Goal: Navigation & Orientation: Understand site structure

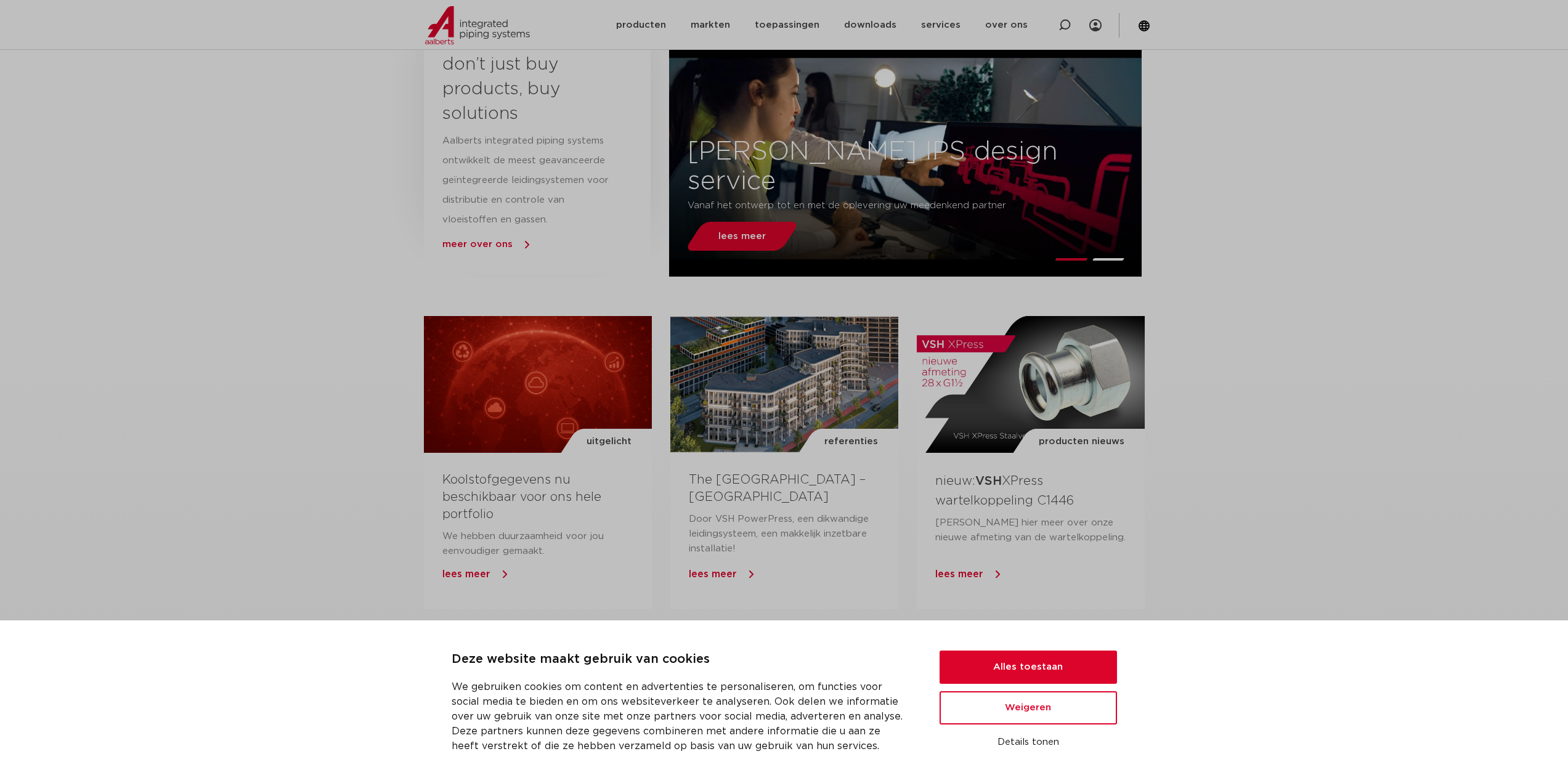
scroll to position [599, 0]
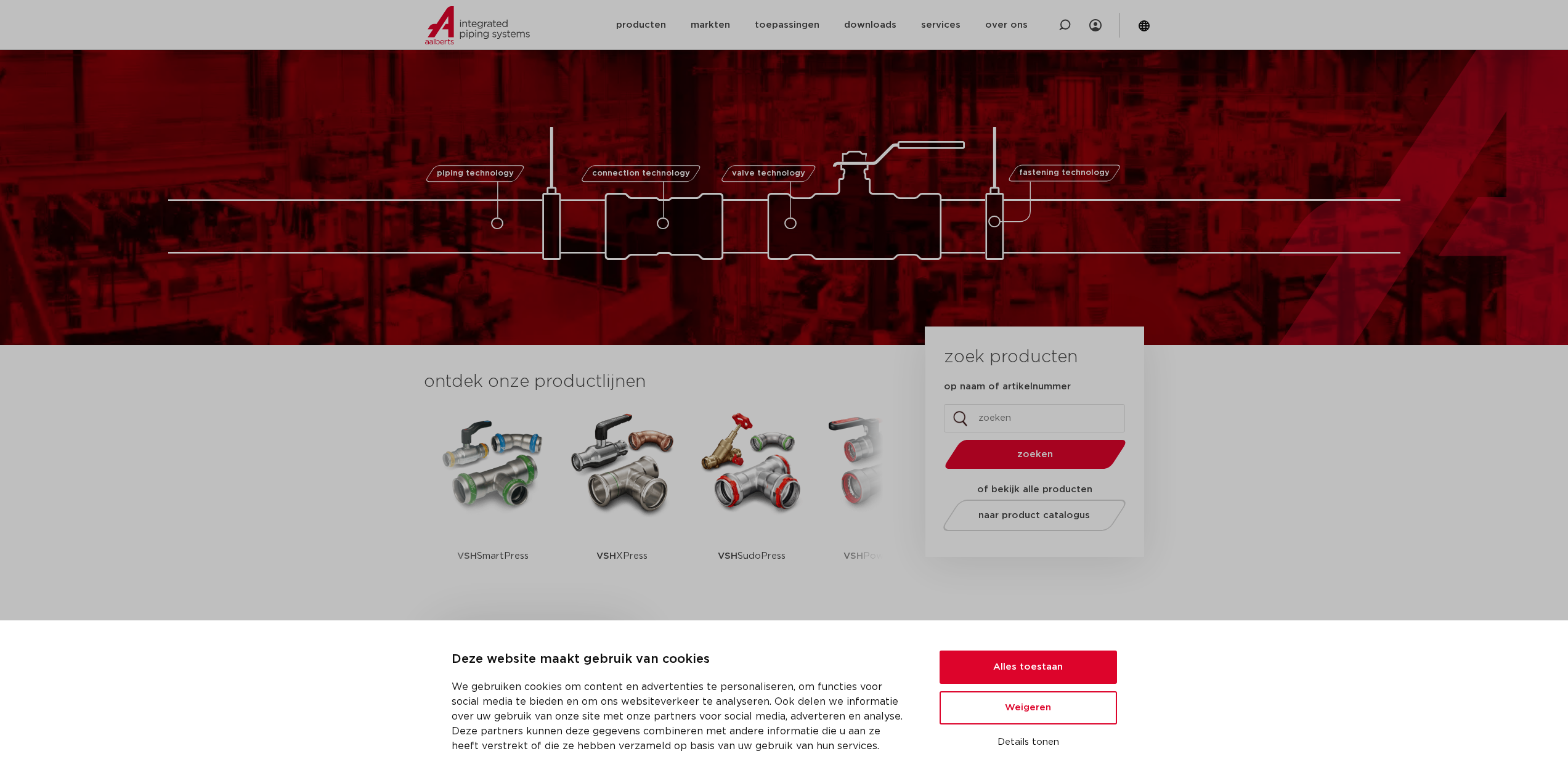
scroll to position [246, 0]
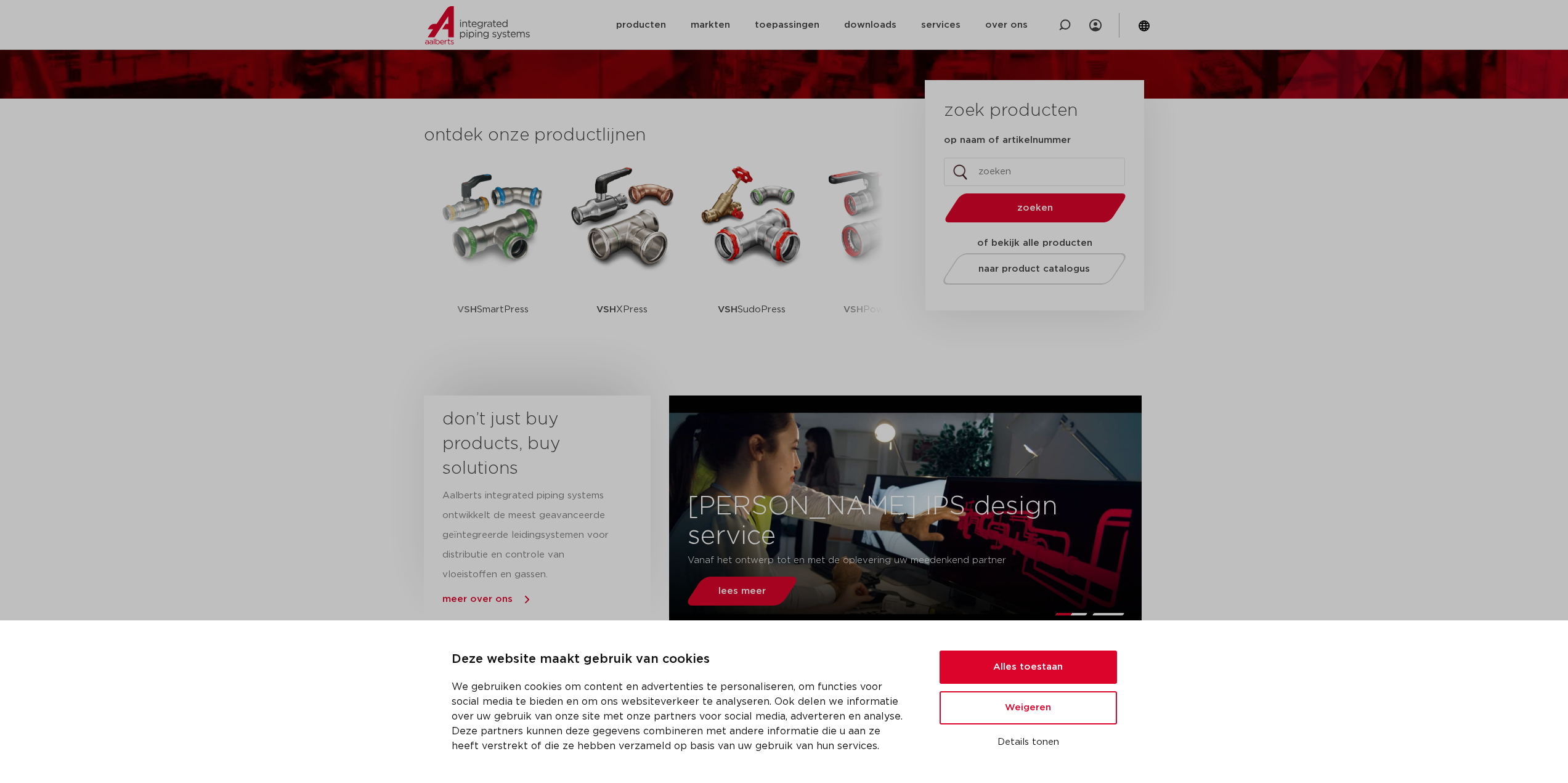
click at [333, 401] on section "don’t just buy products, buy solutions Aalberts integrated piping systems ontwi…" at bounding box center [784, 511] width 1568 height 244
click at [1082, 673] on button "Alles toestaan" at bounding box center [1028, 666] width 178 height 33
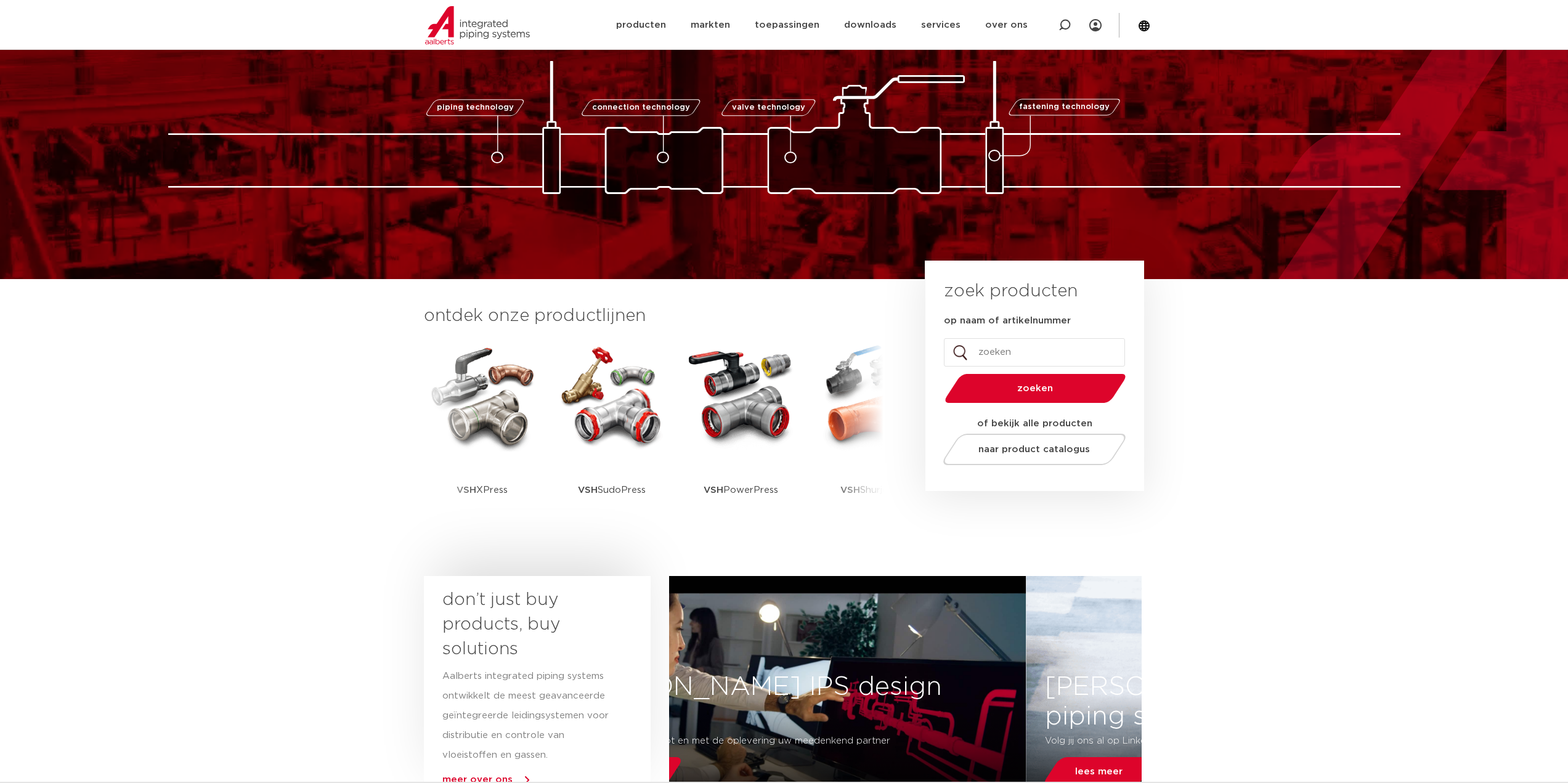
scroll to position [0, 0]
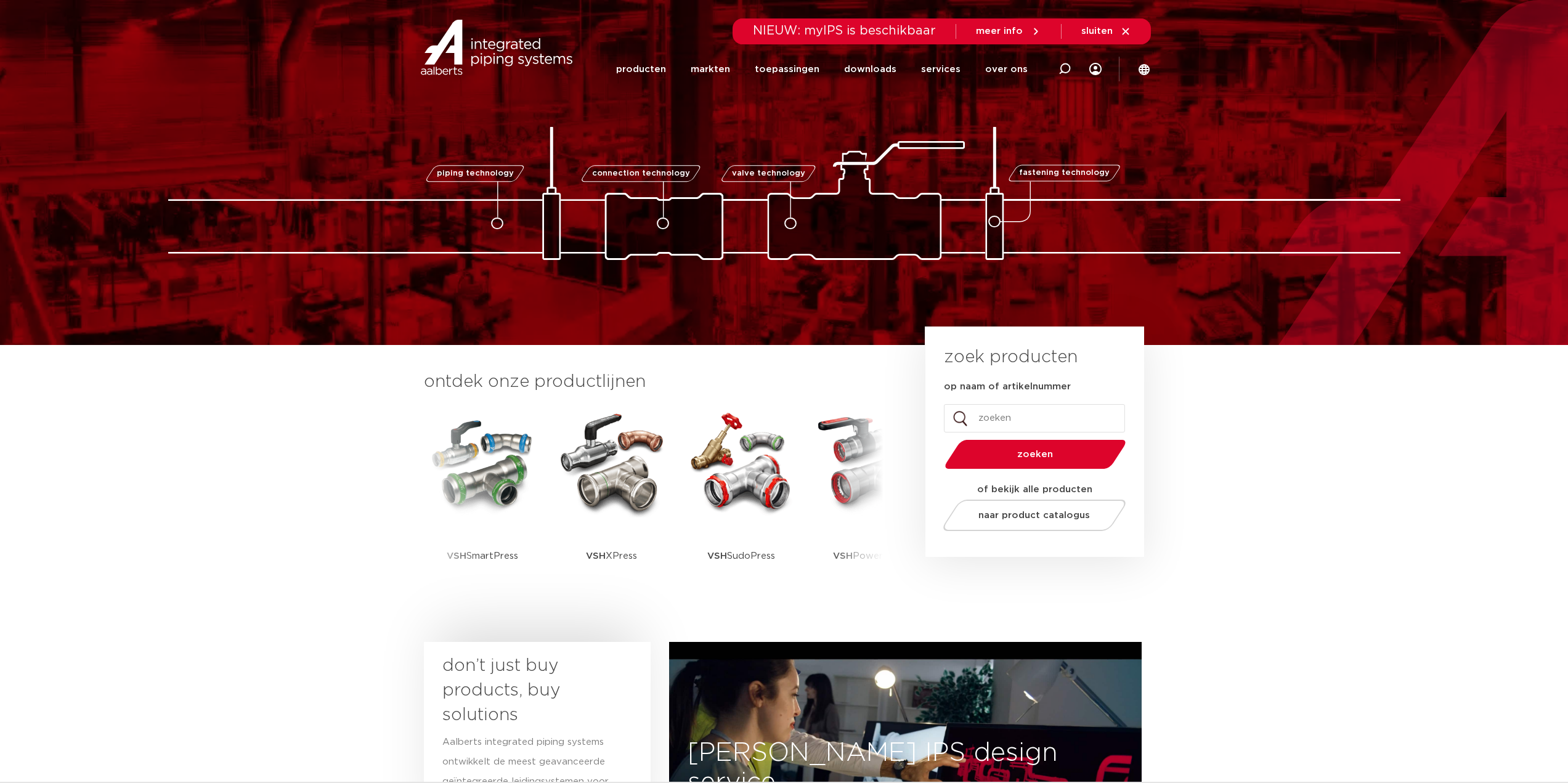
drag, startPoint x: 168, startPoint y: 439, endPoint x: 120, endPoint y: 129, distance: 313.7
click at [168, 418] on section "ontdek onze productlijnen VSH SmartPress VSH XPress VSH SudoPress VSH PowerPres…" at bounding box center [784, 491] width 1568 height 291
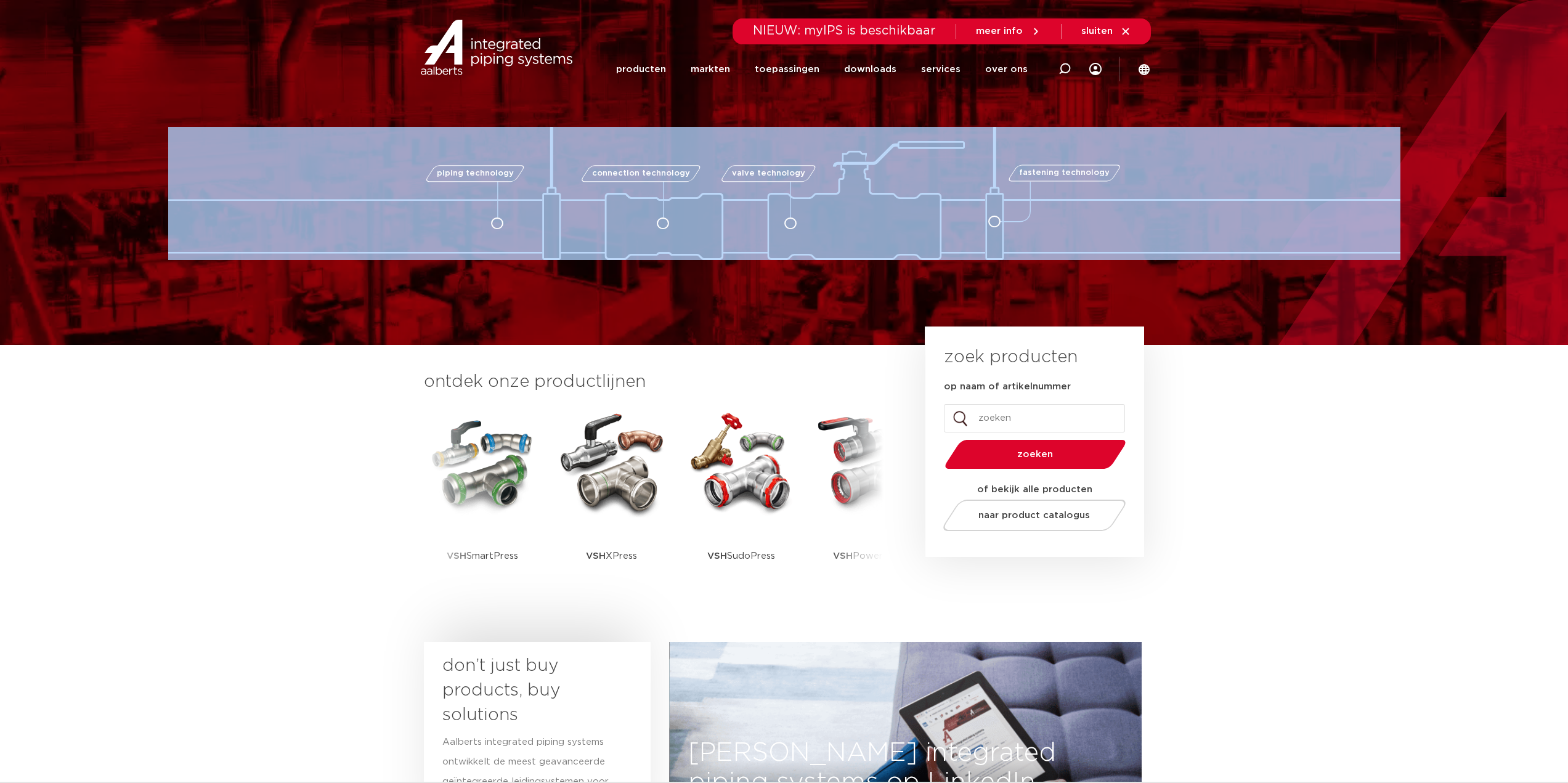
drag, startPoint x: 539, startPoint y: 143, endPoint x: 884, endPoint y: 159, distance: 345.4
click at [884, 159] on div "piping technology connection technology valve technology fastening technology" at bounding box center [784, 194] width 1232 height 133
click at [1259, 245] on img at bounding box center [784, 194] width 1232 height 133
